Goal: Obtain resource: Download file/media

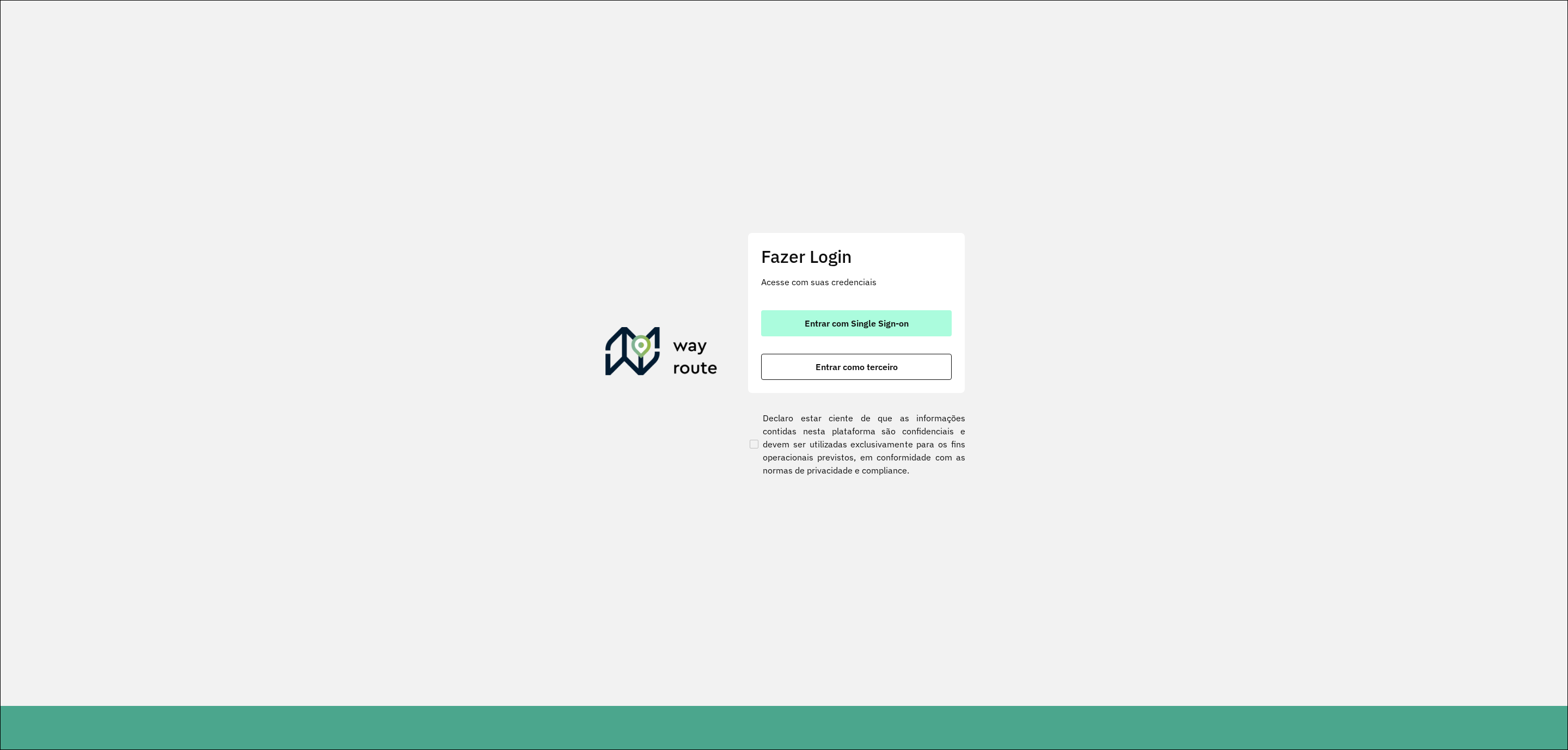
click at [850, 323] on span "Entrar com Single Sign-on" at bounding box center [857, 323] width 104 height 9
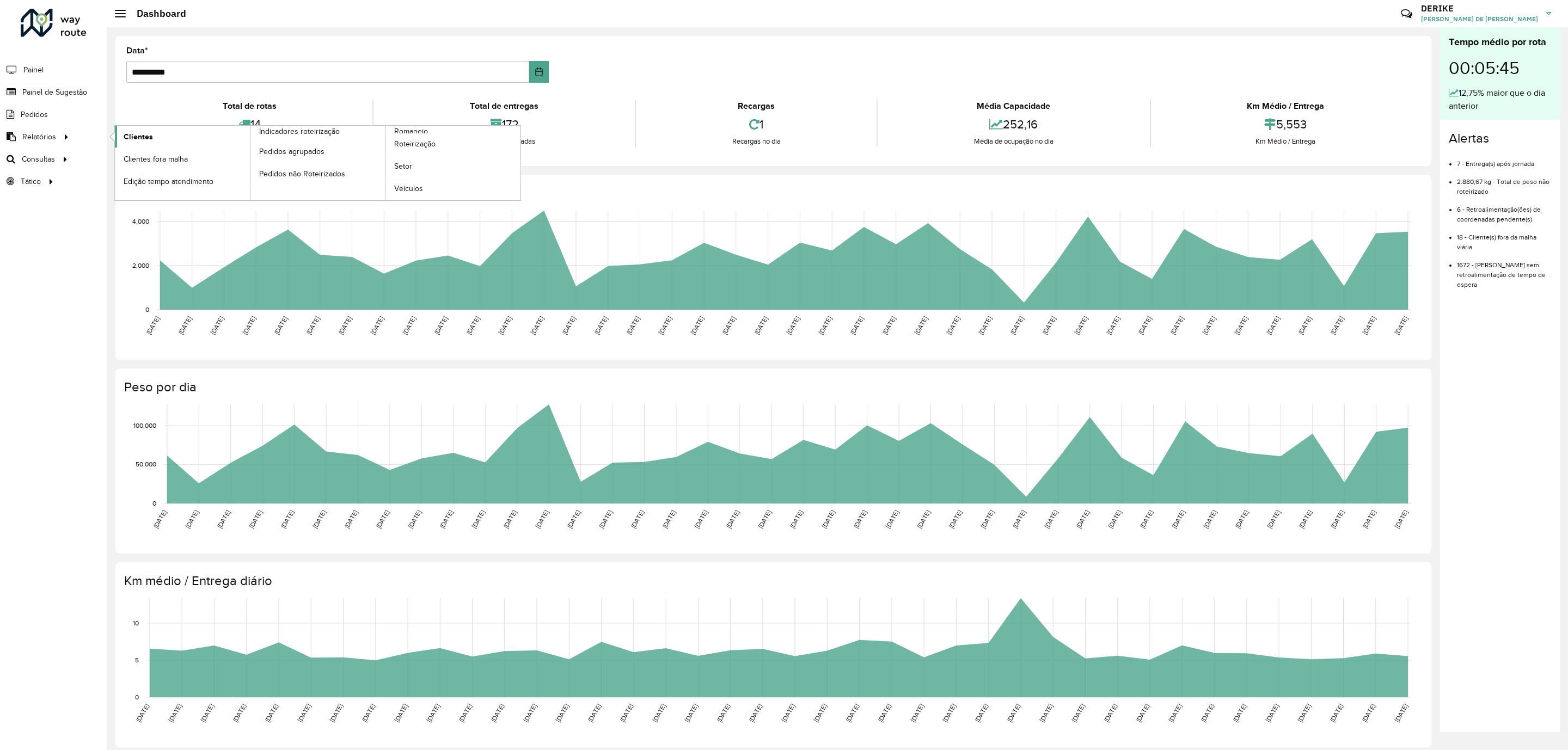
click at [142, 136] on span "Clientes" at bounding box center [139, 136] width 30 height 12
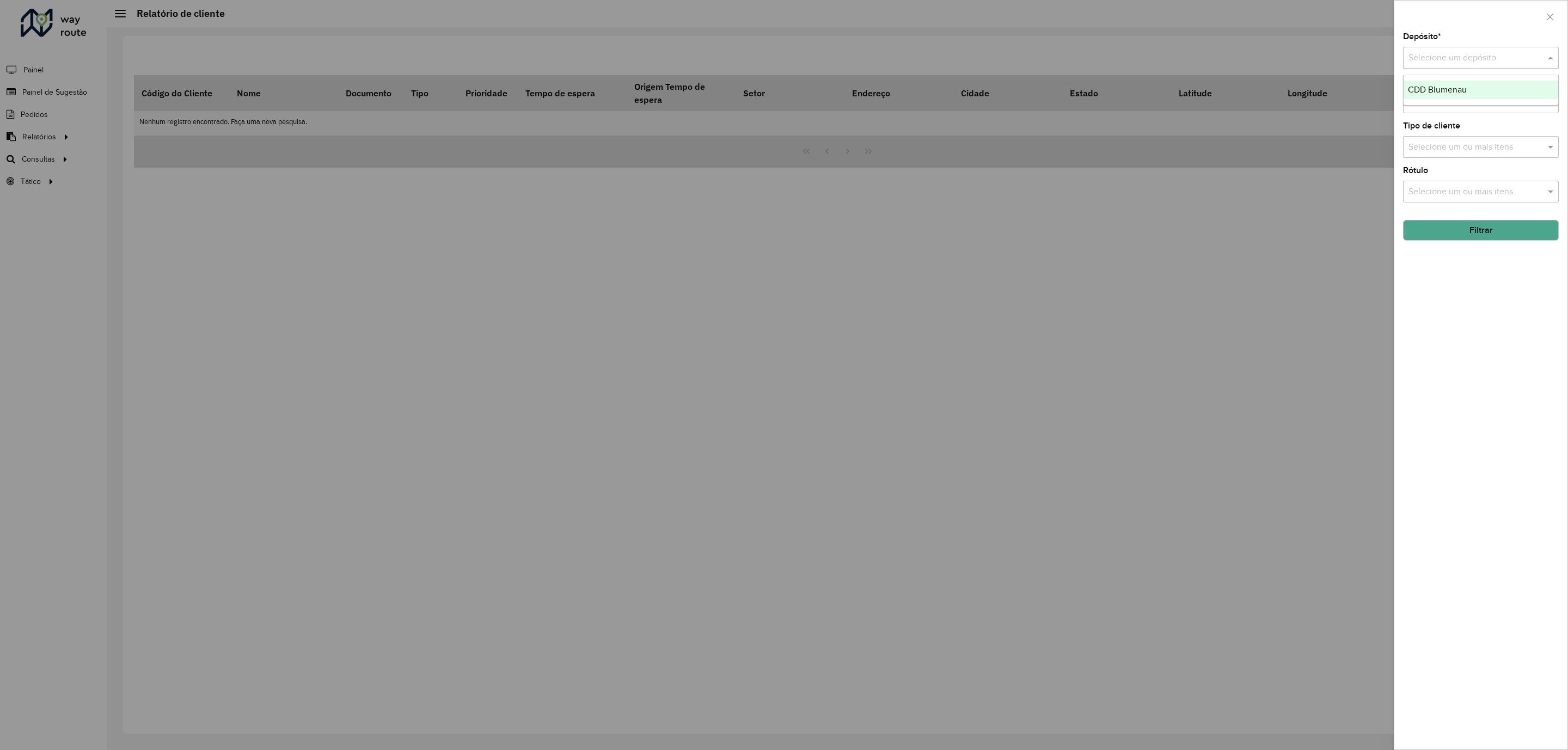
click at [1438, 59] on input "text" at bounding box center [1470, 58] width 123 height 13
click at [1449, 86] on span "CDD Blumenau" at bounding box center [1437, 90] width 58 height 9
click at [1486, 232] on button "Filtrar" at bounding box center [1481, 230] width 156 height 21
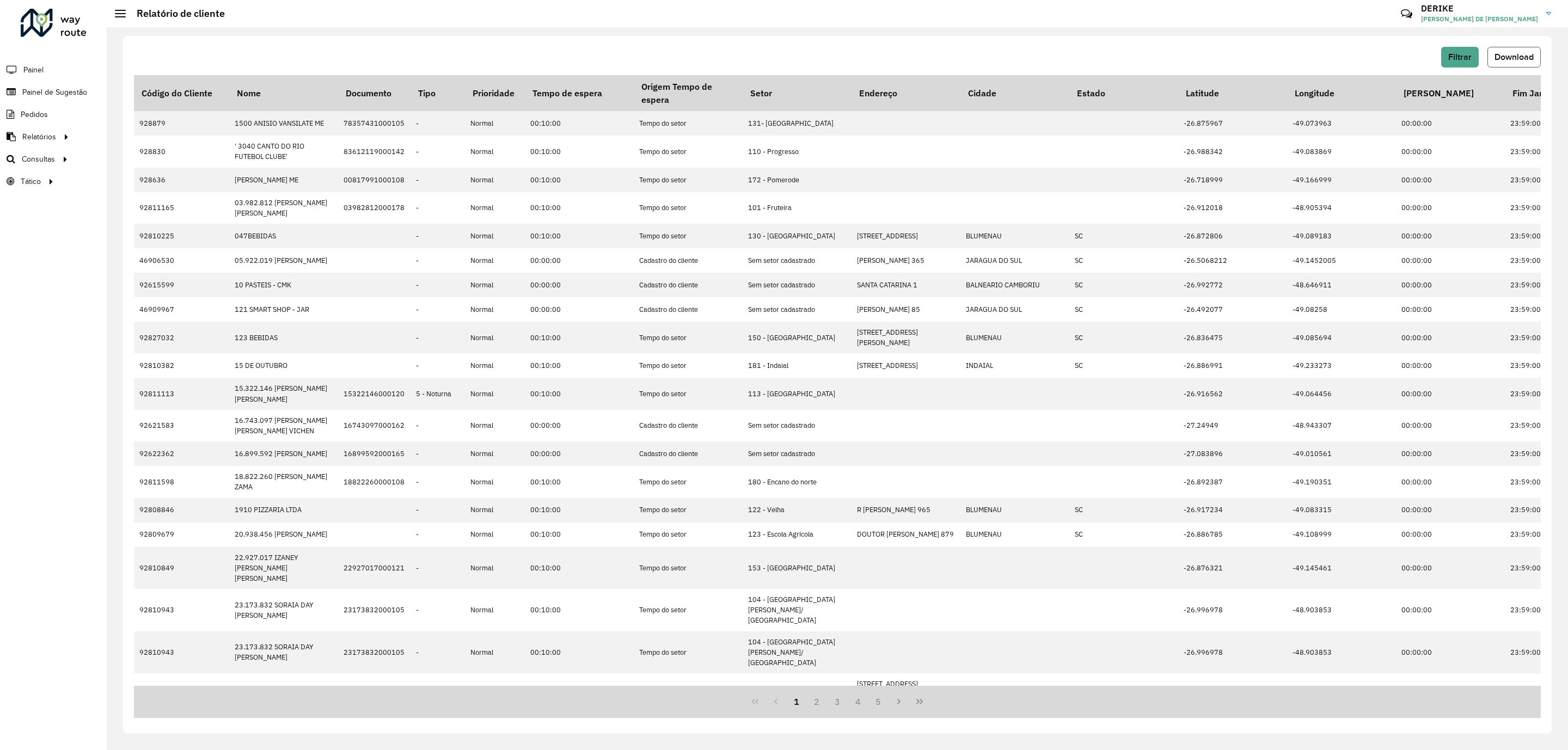
click at [1499, 58] on span "Download" at bounding box center [1514, 57] width 39 height 9
